Goal: Navigation & Orientation: Find specific page/section

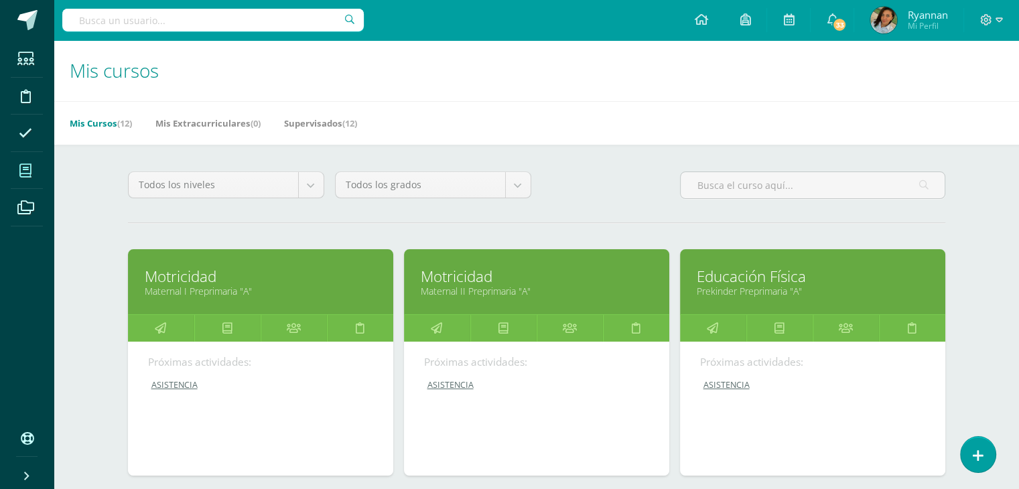
click at [18, 172] on span at bounding box center [26, 171] width 30 height 30
click at [20, 172] on icon at bounding box center [25, 170] width 12 height 13
click at [34, 174] on span at bounding box center [26, 171] width 30 height 30
click at [32, 175] on span at bounding box center [26, 171] width 30 height 30
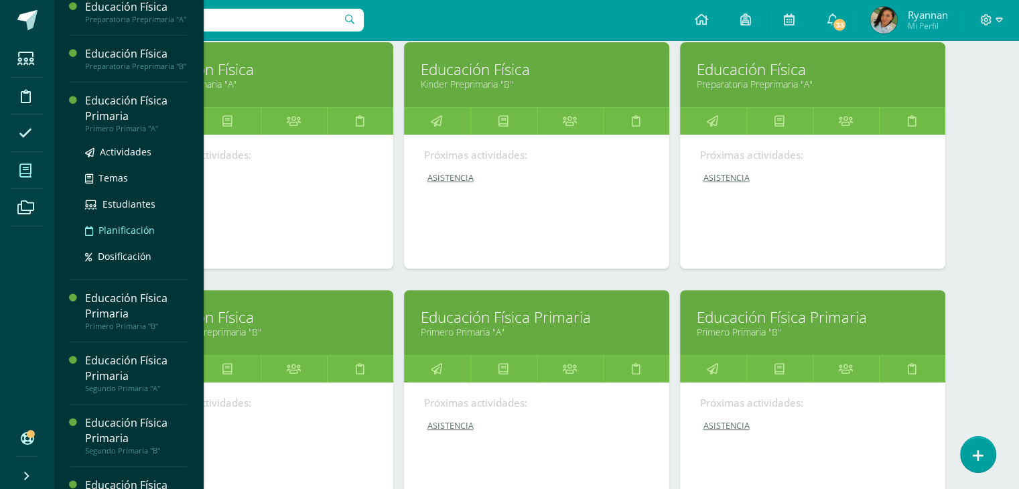
scroll to position [304, 0]
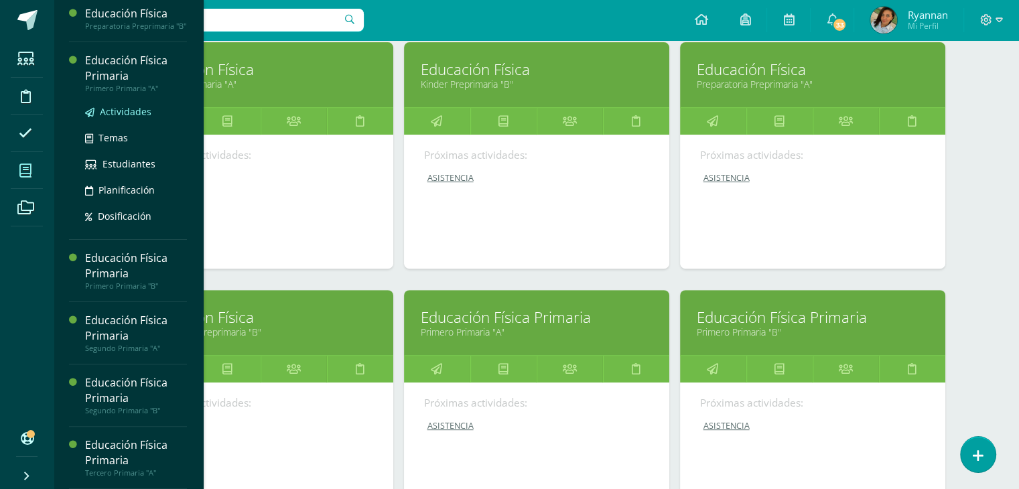
click at [117, 105] on span "Actividades" at bounding box center [126, 111] width 52 height 13
